Goal: Information Seeking & Learning: Learn about a topic

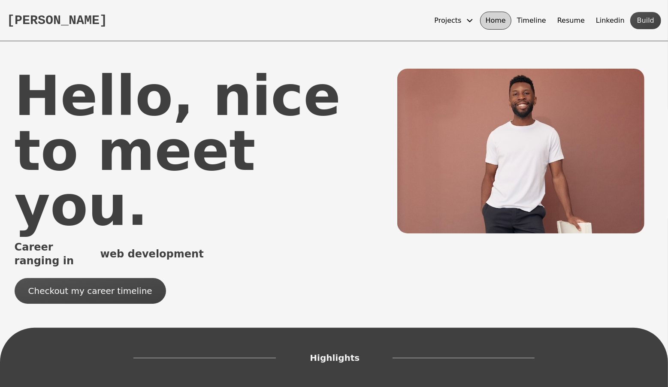
click at [609, 251] on div "Hello, nice to meet you. Career ranging in web development Checkout my career t…" at bounding box center [329, 195] width 659 height 252
click at [36, 240] on span "Career ranging in" at bounding box center [56, 253] width 82 height 27
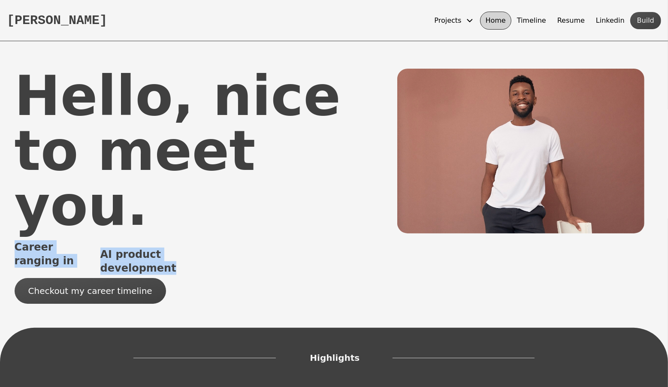
drag, startPoint x: 36, startPoint y: 191, endPoint x: 187, endPoint y: 191, distance: 151.3
click at [187, 240] on div "Career ranging in scaling infrastructure AI product development" at bounding box center [119, 253] width 209 height 27
click at [31, 240] on span "Career ranging in" at bounding box center [56, 253] width 82 height 27
drag, startPoint x: 31, startPoint y: 191, endPoint x: 146, endPoint y: 191, distance: 114.5
click at [146, 240] on div "Career ranging in iOS development" at bounding box center [119, 253] width 209 height 27
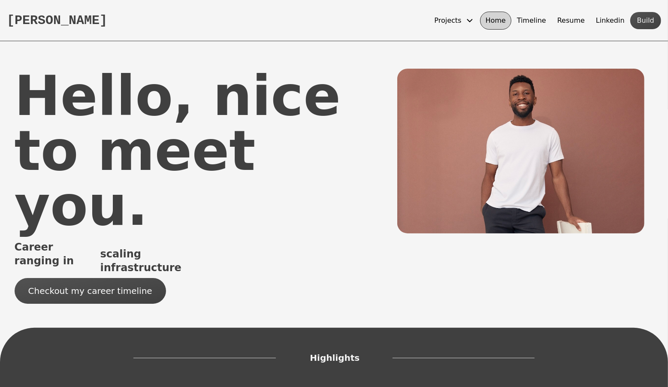
click at [84, 97] on div "Hello, nice to meet you." at bounding box center [206, 151] width 383 height 165
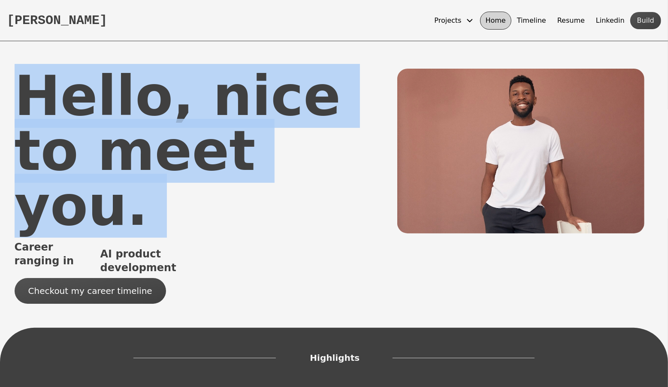
drag, startPoint x: 84, startPoint y: 97, endPoint x: 276, endPoint y: 150, distance: 199.3
click at [276, 153] on div "Hello, nice to meet you." at bounding box center [206, 151] width 383 height 165
click at [94, 154] on div "Hello, nice to meet you." at bounding box center [206, 151] width 383 height 165
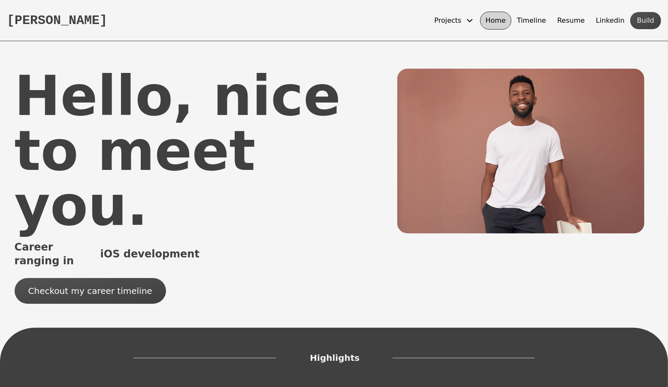
click at [69, 103] on div "Hello, nice to meet you." at bounding box center [206, 151] width 383 height 165
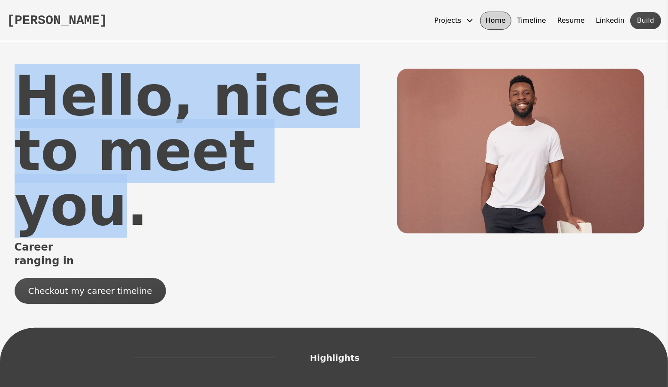
drag, startPoint x: 69, startPoint y: 103, endPoint x: 172, endPoint y: 150, distance: 113.2
click at [172, 150] on div "Hello, nice to meet you." at bounding box center [206, 151] width 383 height 165
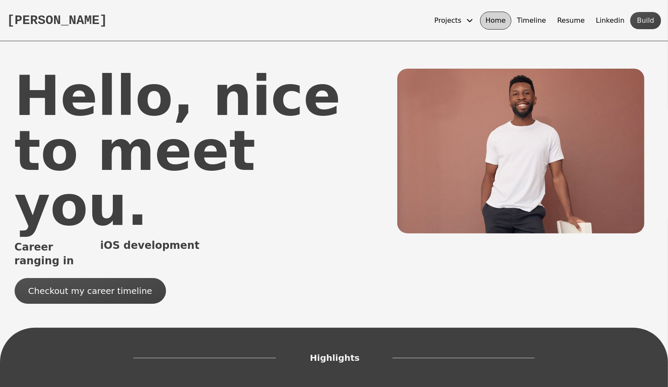
click at [276, 168] on div "Hello, nice to meet you." at bounding box center [206, 151] width 383 height 165
